Goal: Task Accomplishment & Management: Use online tool/utility

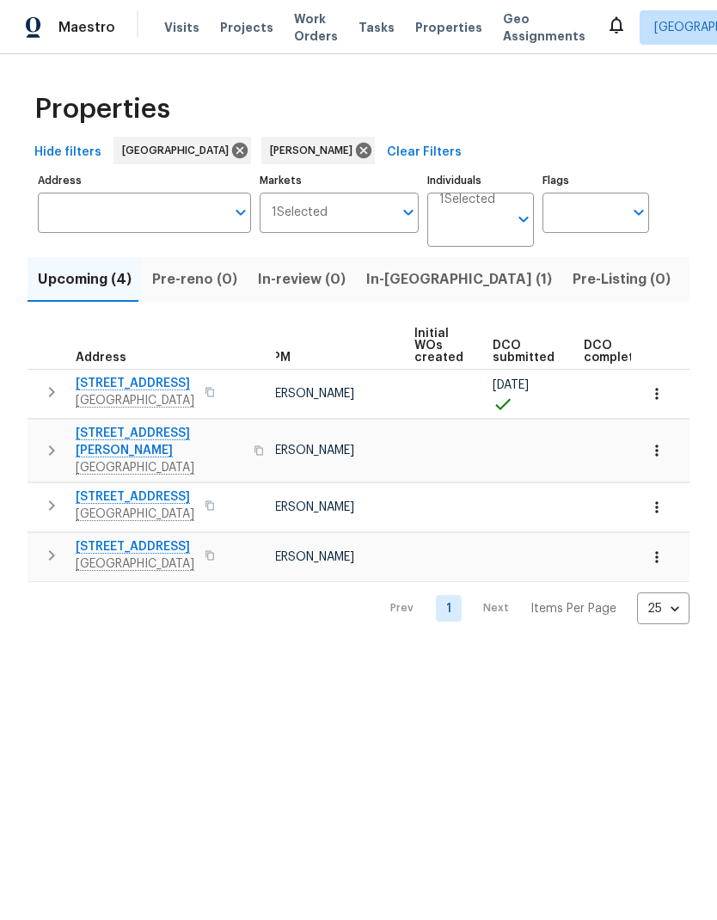
scroll to position [0, 111]
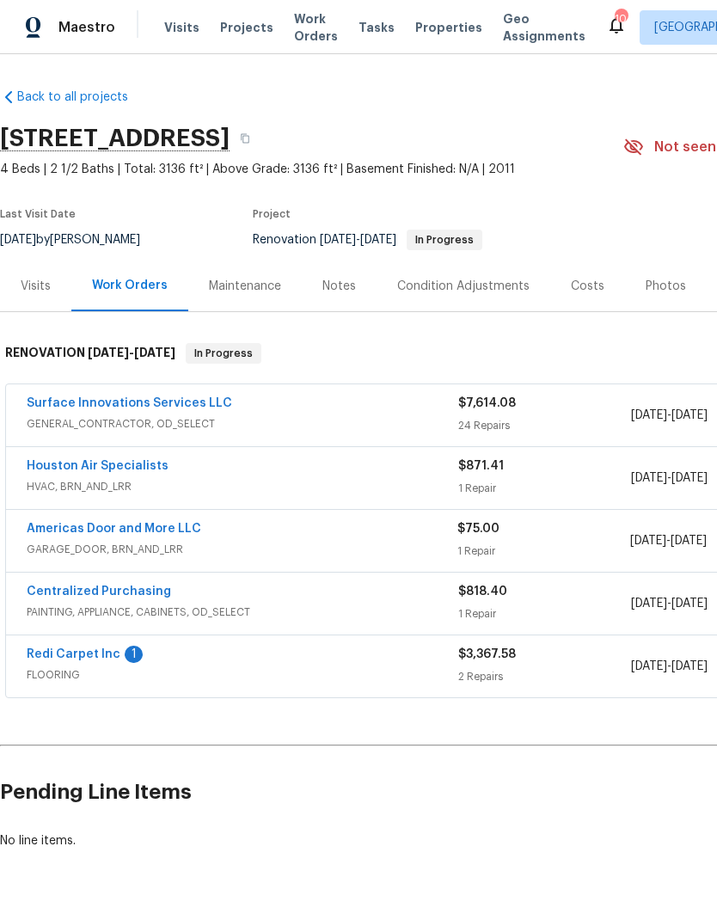
click at [57, 400] on link "Surface Innovations Services LLC" at bounding box center [130, 403] width 206 height 12
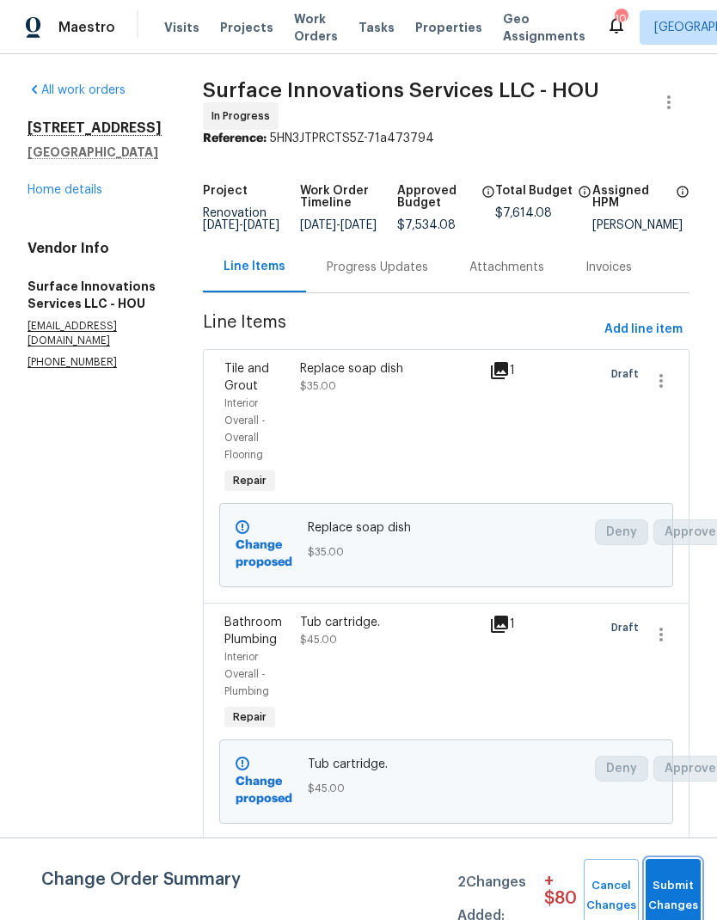
click at [680, 884] on span "Submit Changes" at bounding box center [674, 897] width 38 height 40
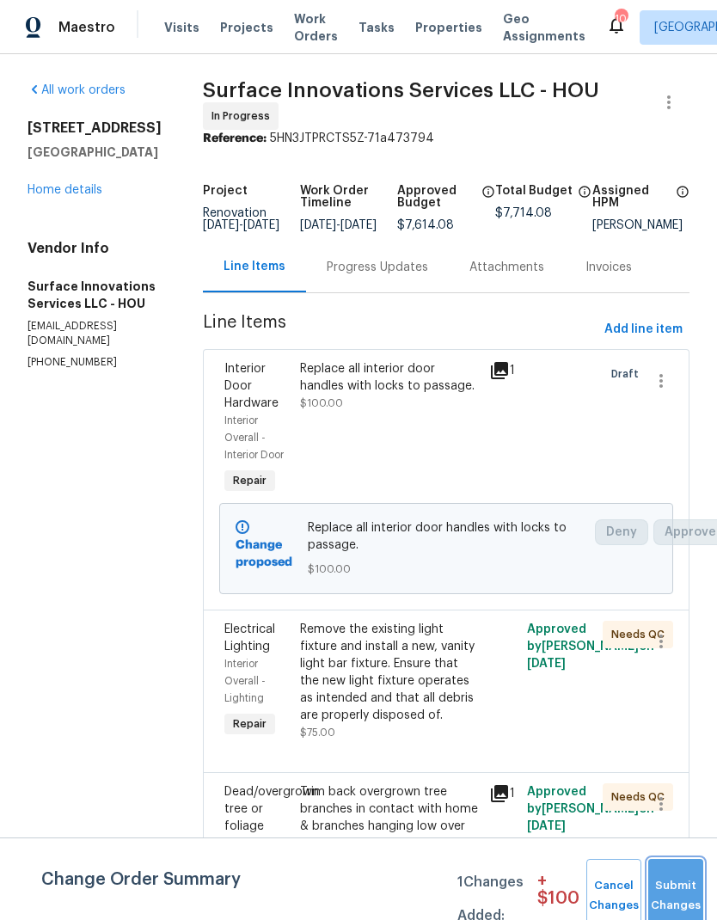
click at [683, 890] on button "Submit Changes" at bounding box center [676, 896] width 55 height 74
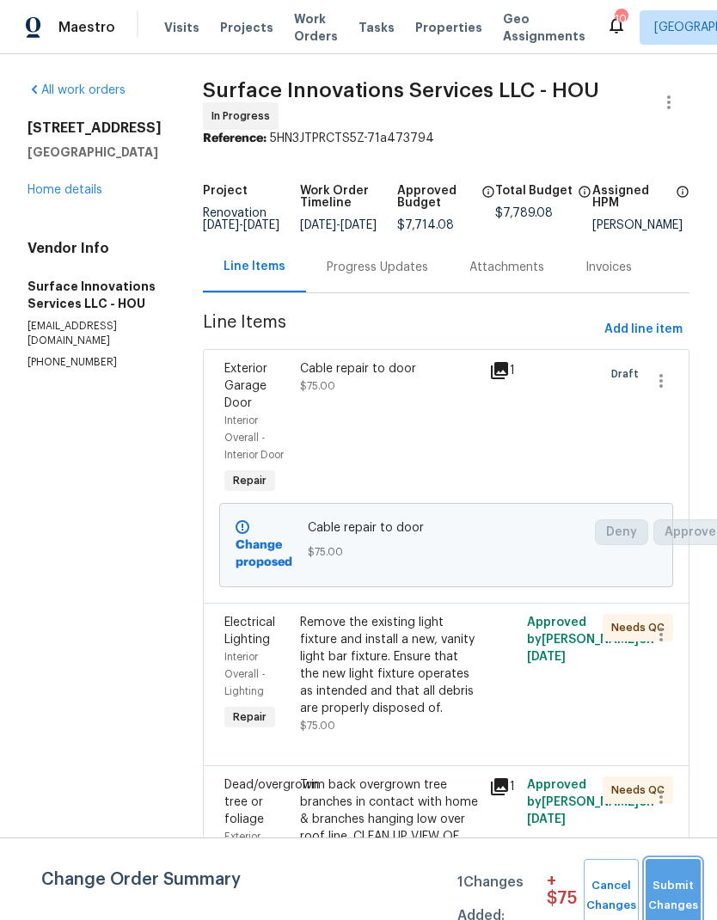
click at [686, 886] on span "Submit Changes" at bounding box center [674, 897] width 38 height 40
